Goal: Find specific page/section: Find specific page/section

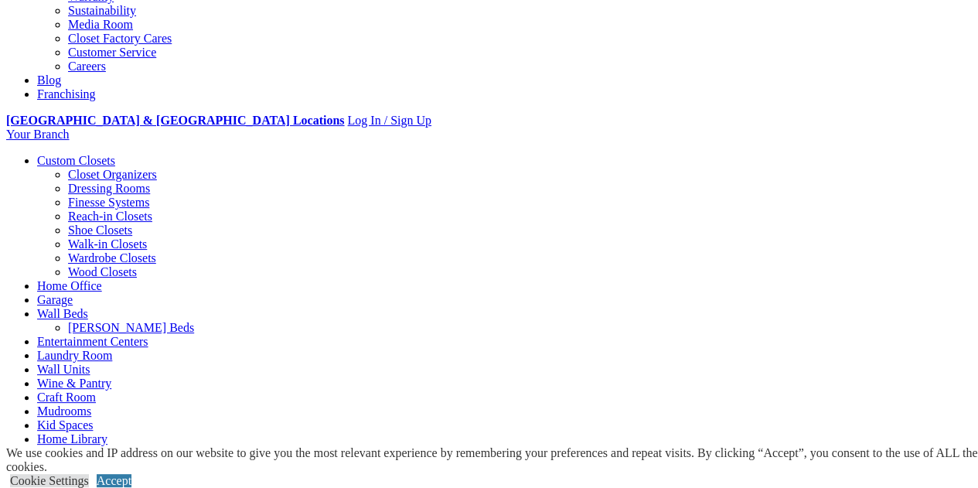
scroll to position [490, 0]
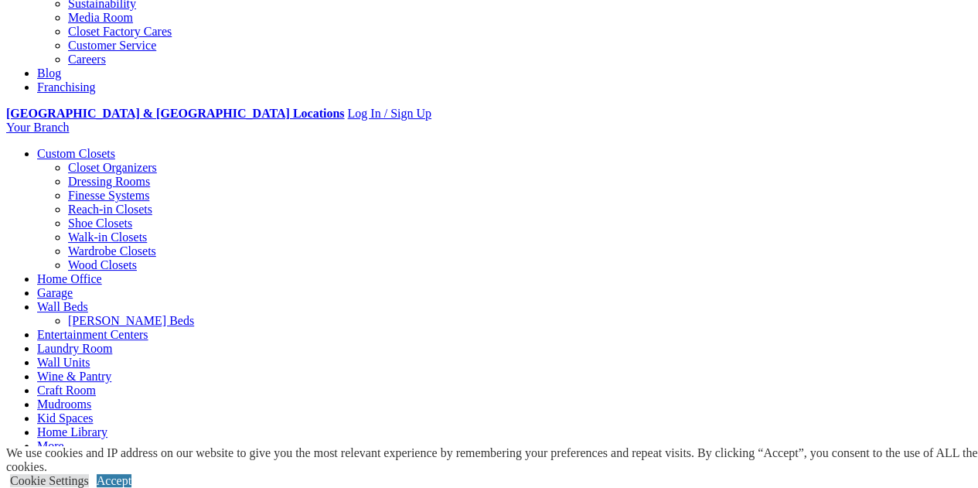
drag, startPoint x: 984, startPoint y: 61, endPoint x: 989, endPoint y: 112, distance: 51.2
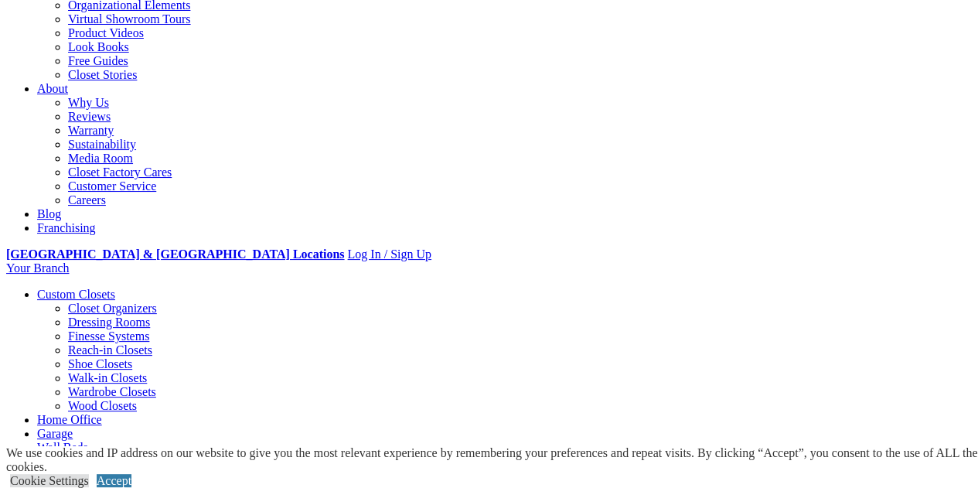
scroll to position [137, 0]
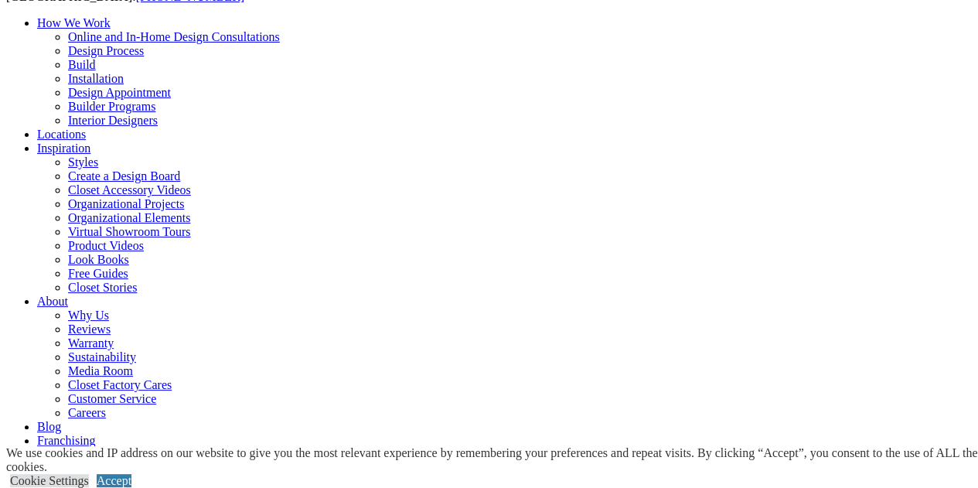
click at [86, 128] on link "Locations" at bounding box center [61, 134] width 49 height 13
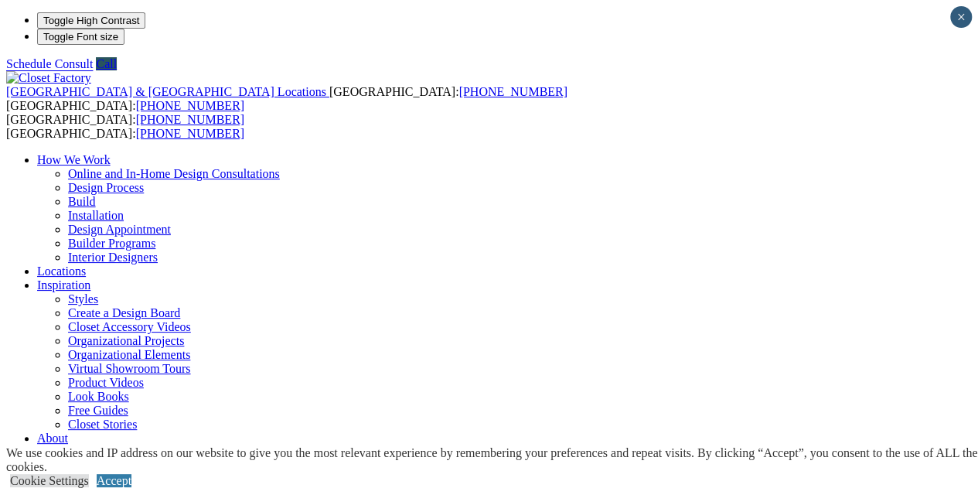
type input "*****"
click at [131, 474] on link "Accept" at bounding box center [114, 480] width 35 height 13
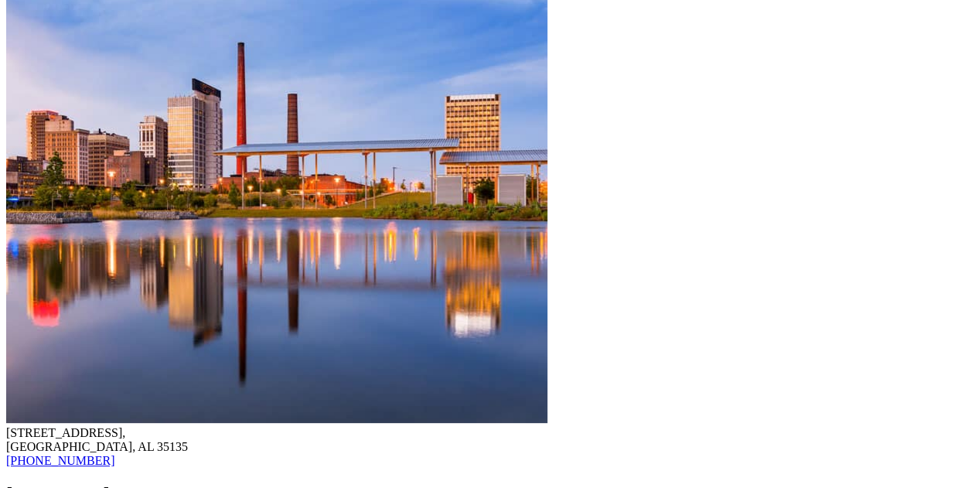
scroll to position [1420, 0]
